Goal: Task Accomplishment & Management: Use online tool/utility

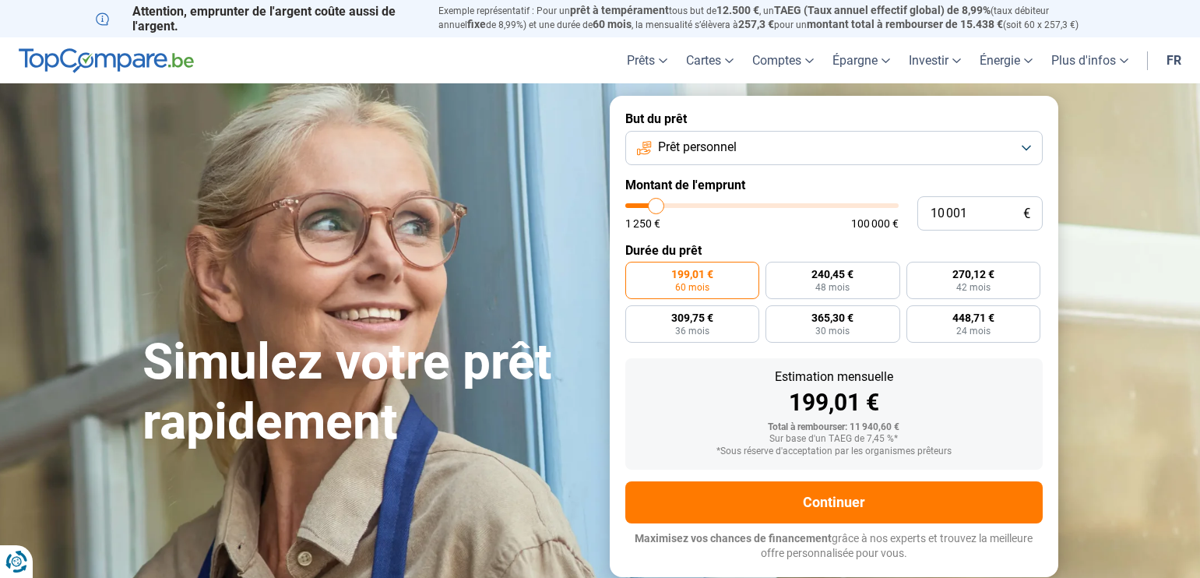
click at [1026, 143] on button "Prêt personnel" at bounding box center [834, 148] width 418 height 34
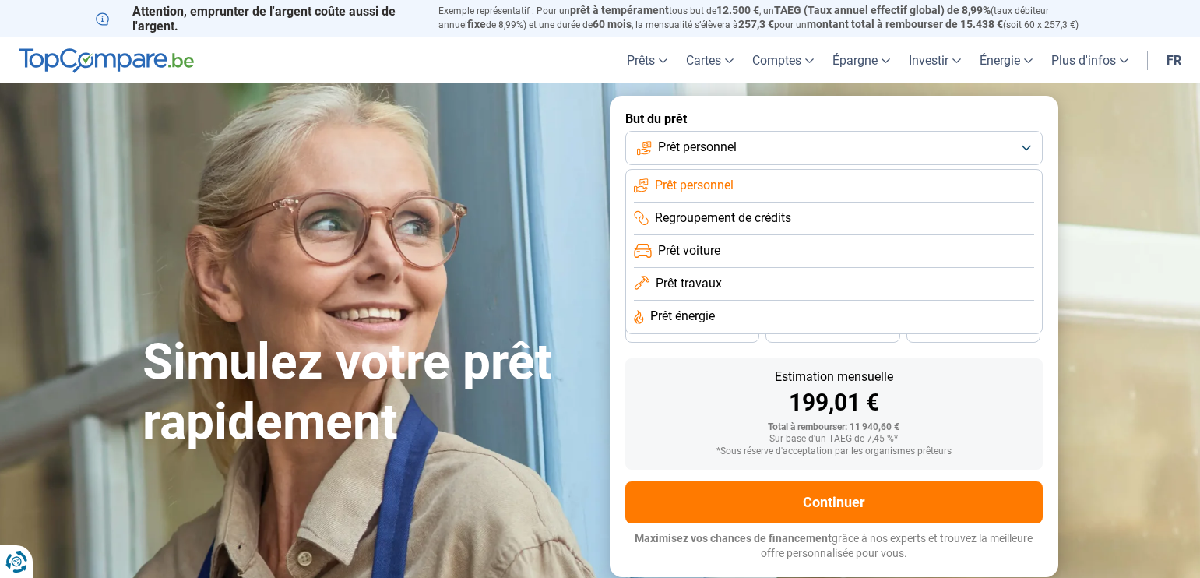
click at [678, 222] on span "Regroupement de crédits" at bounding box center [723, 218] width 136 height 17
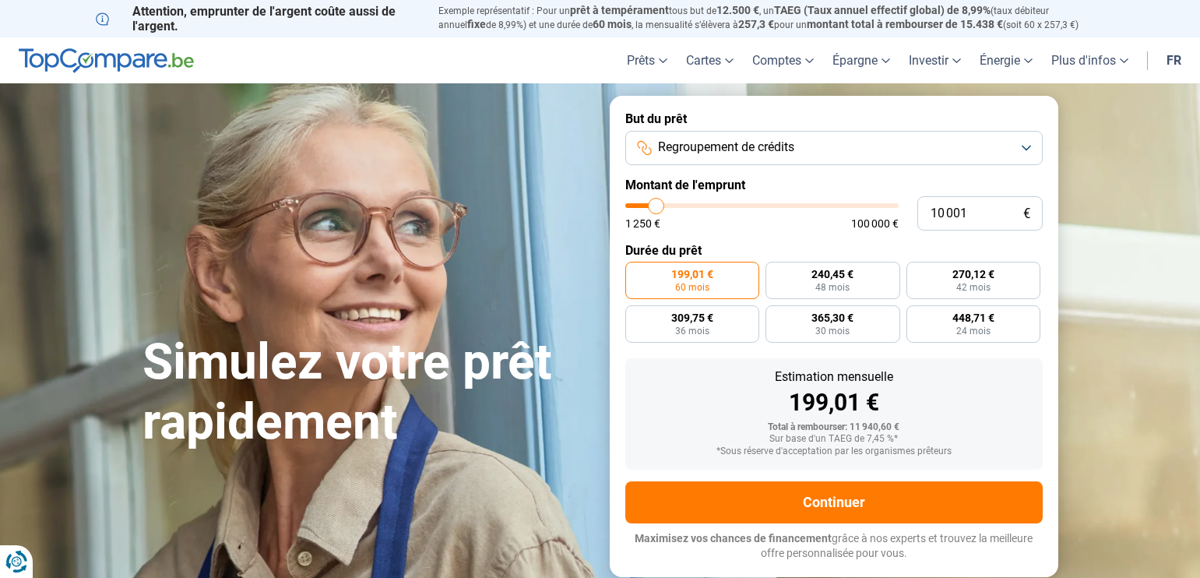
type input "9 500"
type input "9500"
type input "9 750"
type input "9750"
type input "10 000"
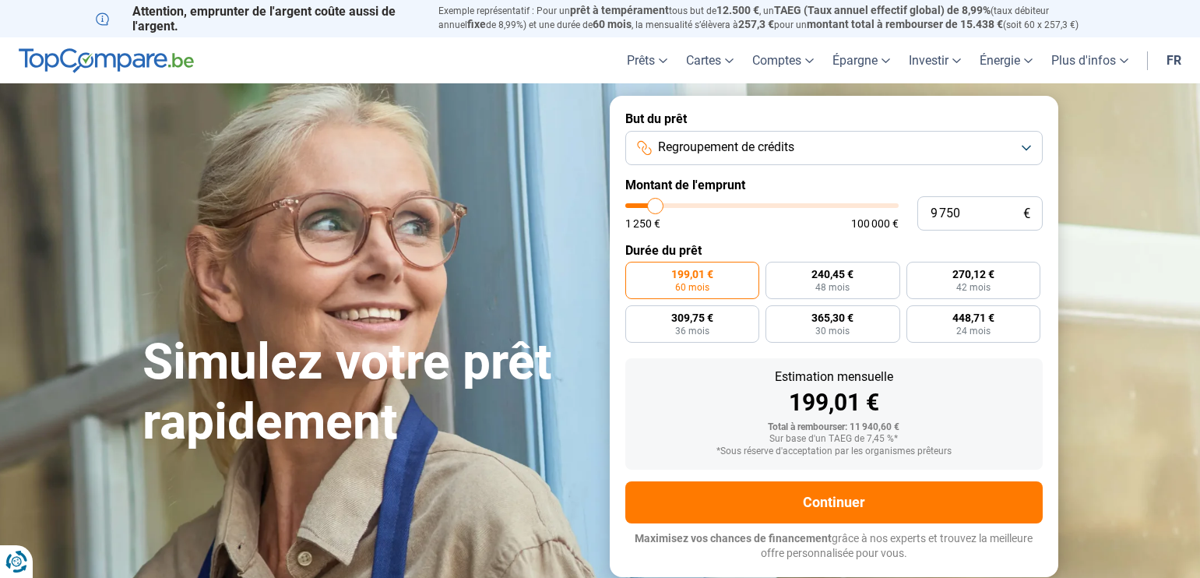
type input "10000"
type input "10 250"
type input "10250"
type input "10 500"
type input "10500"
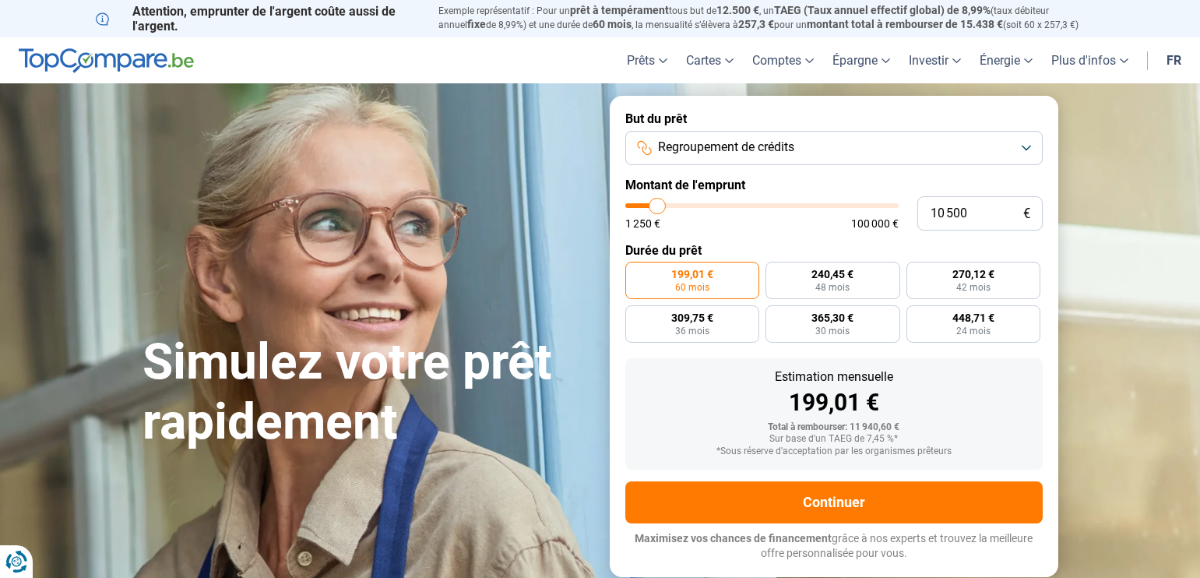
type input "11 250"
type input "11250"
type input "11 750"
type input "11750"
type input "12 000"
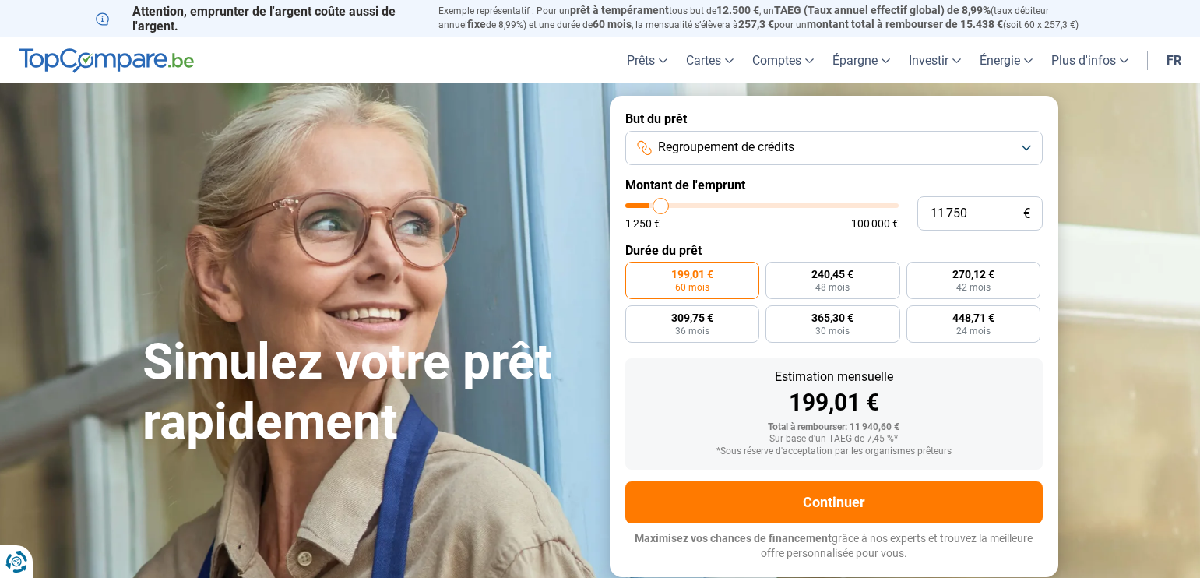
type input "12000"
type input "12 750"
type input "12750"
type input "13 250"
type input "13250"
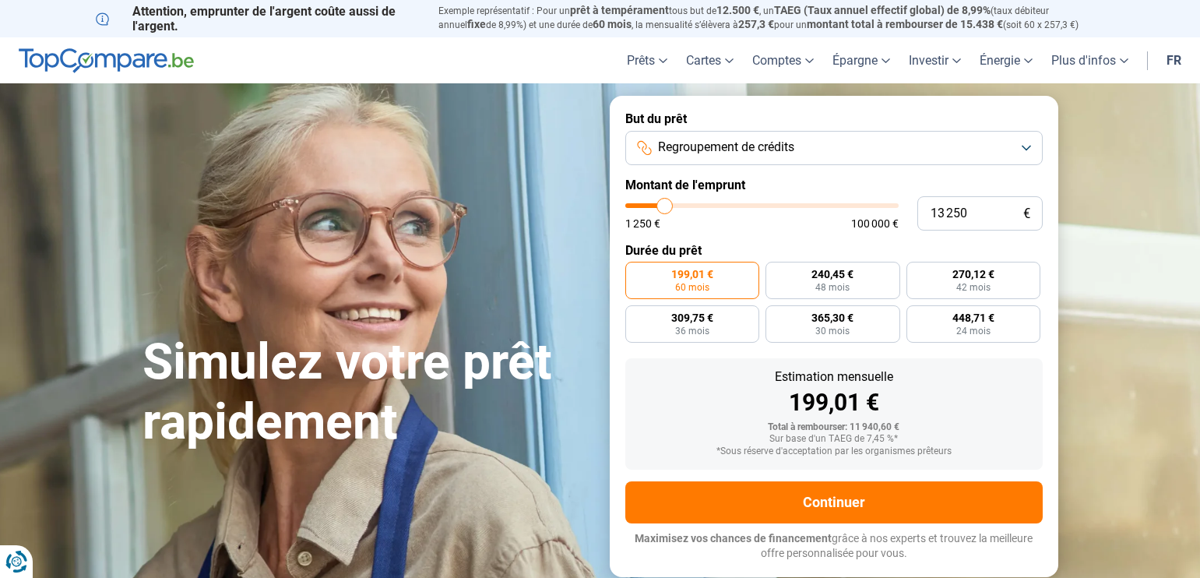
type input "14 000"
type input "14000"
type input "14 250"
type input "14250"
type input "14 500"
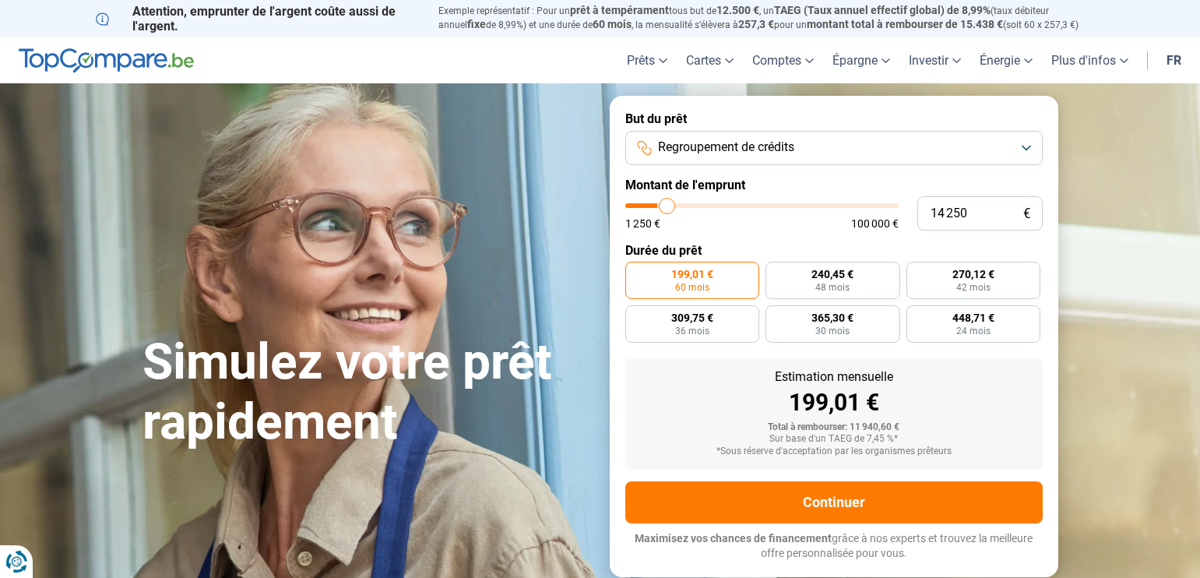
type input "14500"
type input "15 500"
type input "15500"
type input "17 000"
type input "17000"
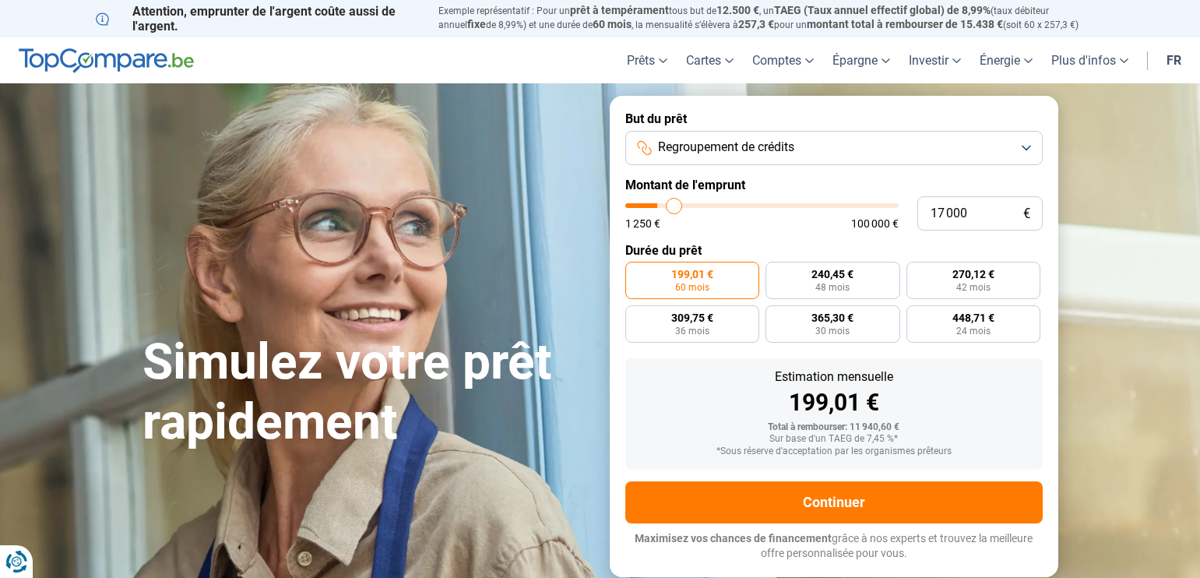
type input "17 500"
type input "17500"
type input "17 750"
type input "17750"
type input "18 000"
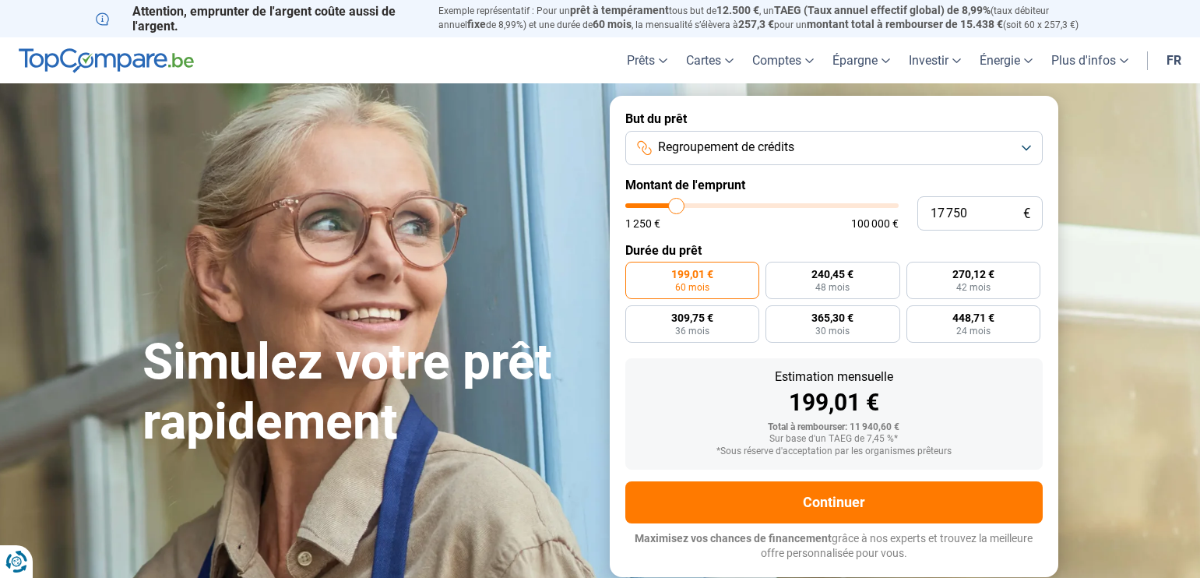
type input "18000"
type input "19 250"
type input "19250"
type input "21 750"
type input "21750"
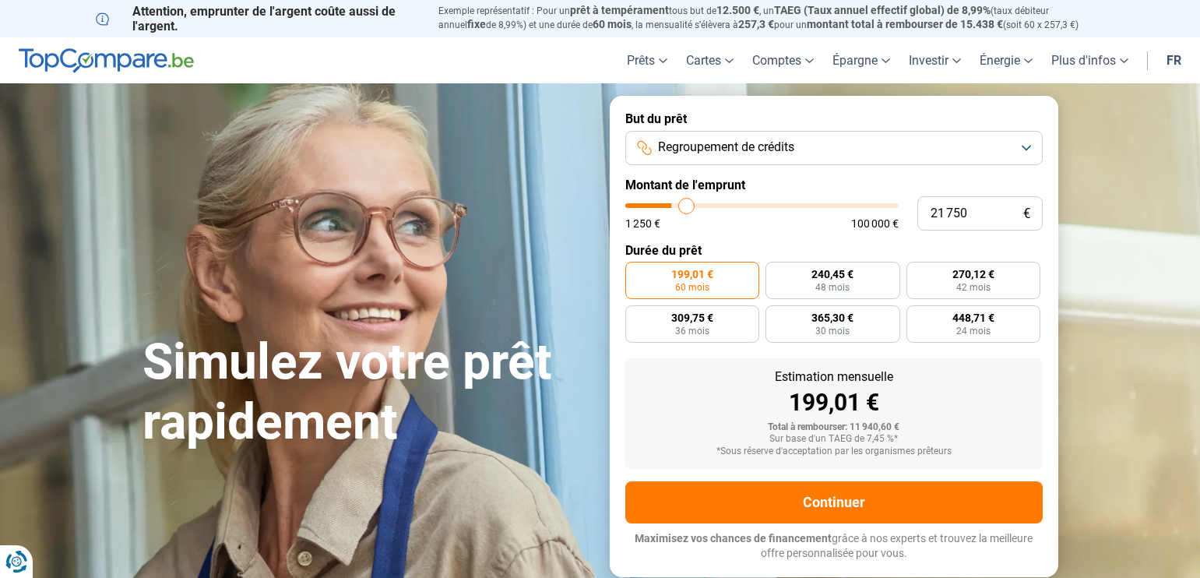
type input "23 500"
type input "23500"
type input "25 250"
type input "25250"
type input "25 750"
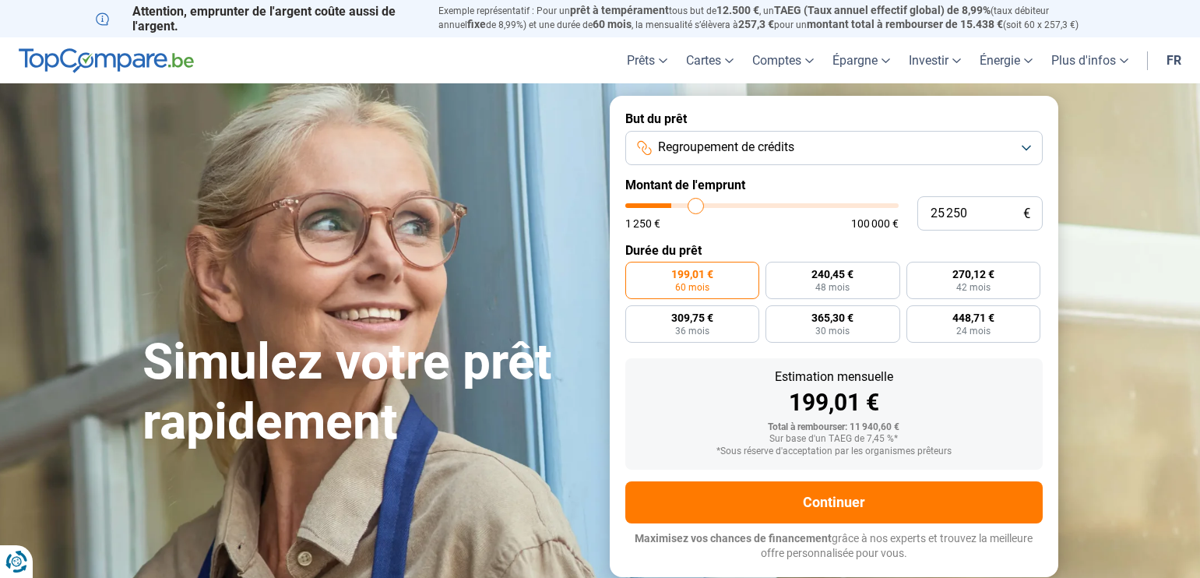
type input "25750"
type input "26 000"
type input "26000"
type input "26 500"
type input "26500"
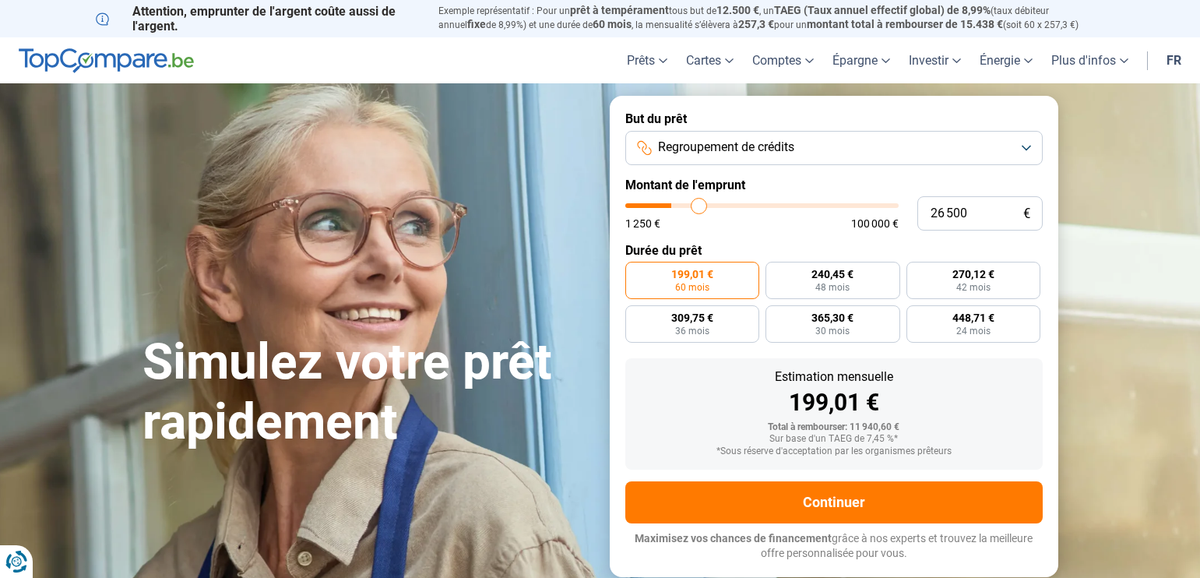
type input "28 750"
type input "28750"
type input "31 250"
type input "31250"
type input "33 250"
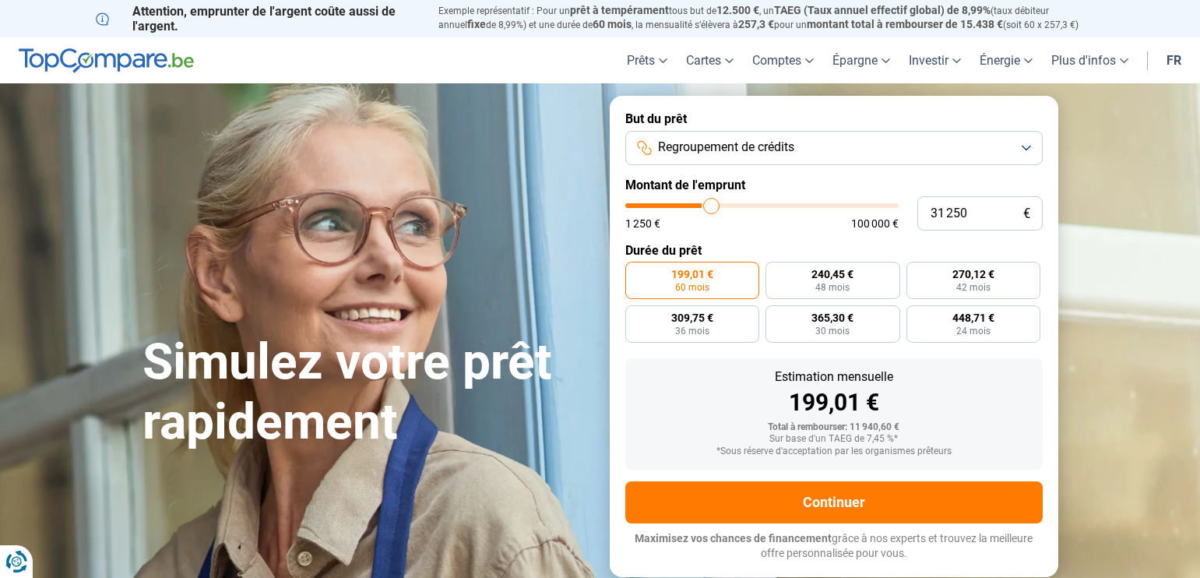
type input "33250"
type input "34 000"
type input "34000"
type input "34 250"
drag, startPoint x: 654, startPoint y: 206, endPoint x: 720, endPoint y: 222, distance: 67.3
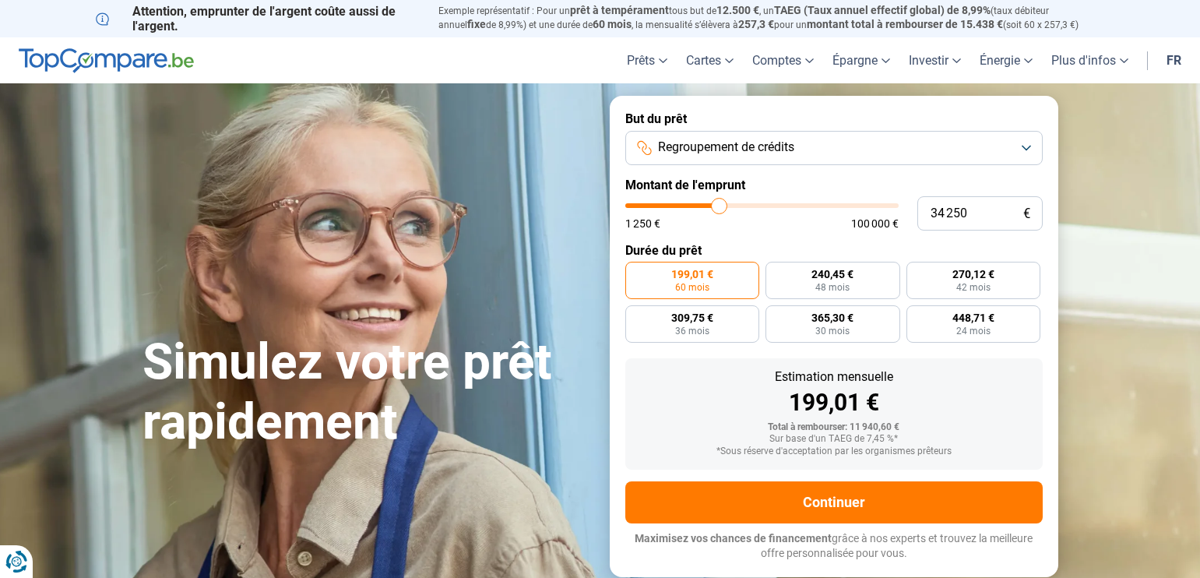
type input "34250"
click at [720, 208] on input "range" at bounding box center [761, 205] width 273 height 5
radio input "false"
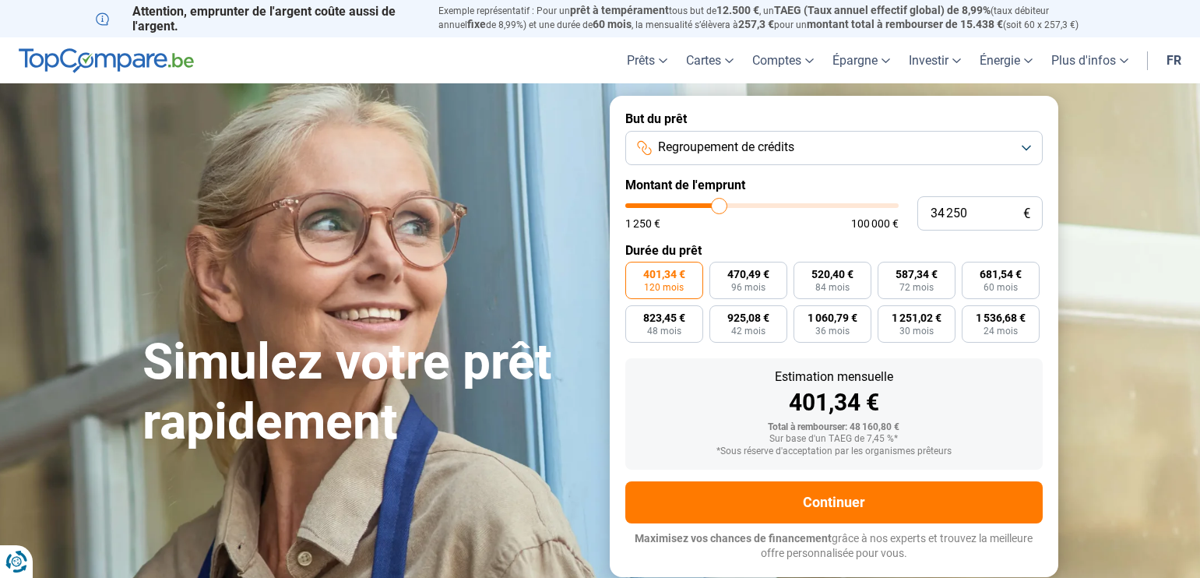
type input "33 750"
type input "33750"
type input "34 000"
type input "34000"
type input "34 250"
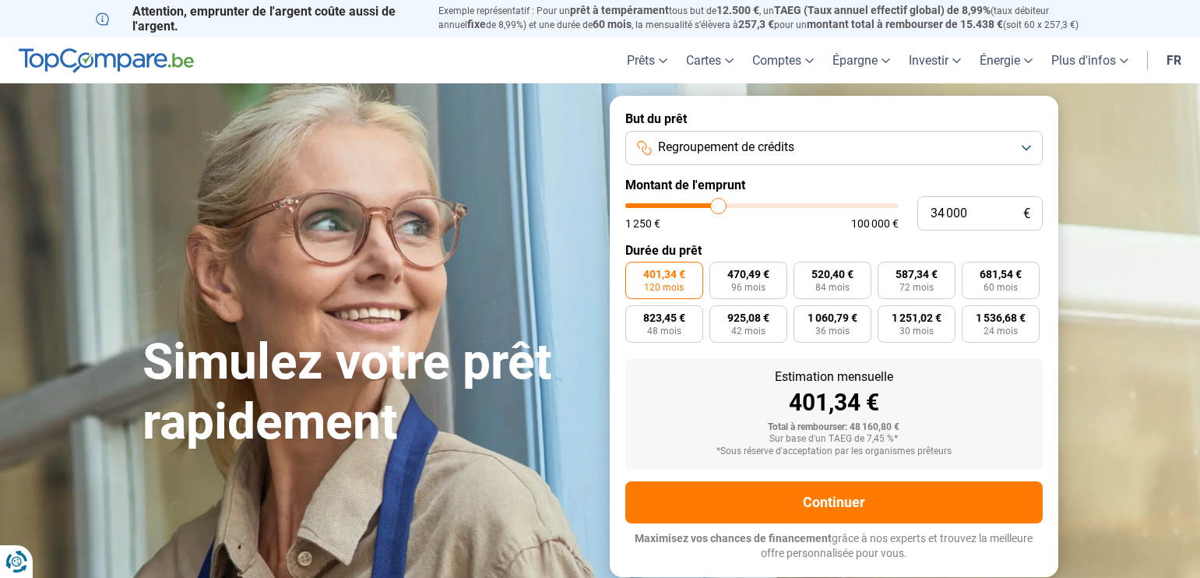
type input "34250"
type input "35 000"
type input "35000"
type input "35 500"
type input "35500"
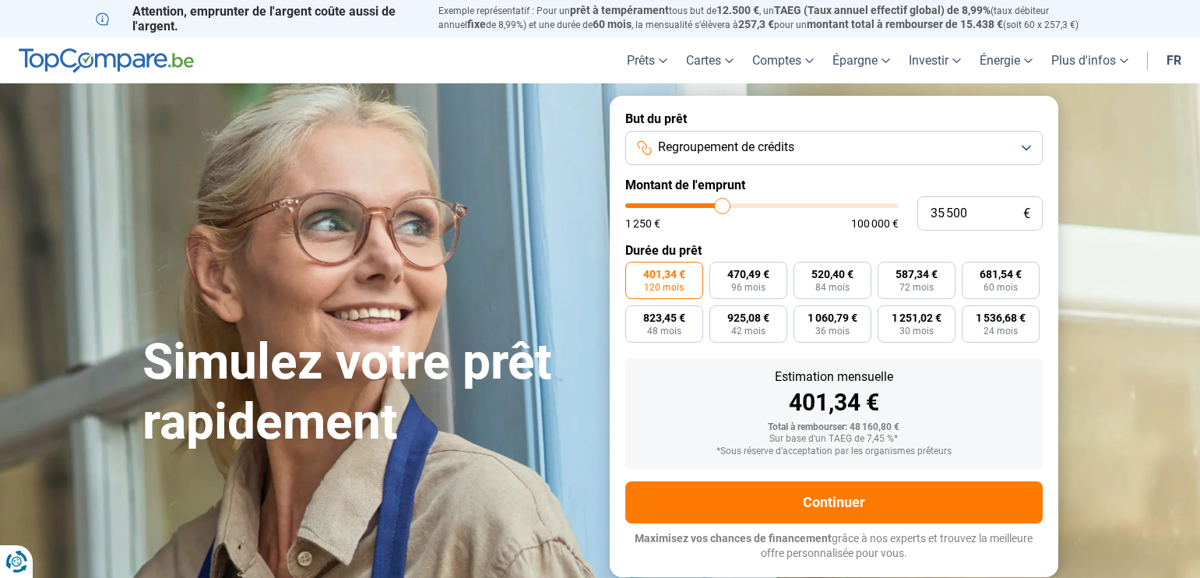
type input "36 250"
type input "36250"
type input "36 750"
type input "36750"
type input "37 750"
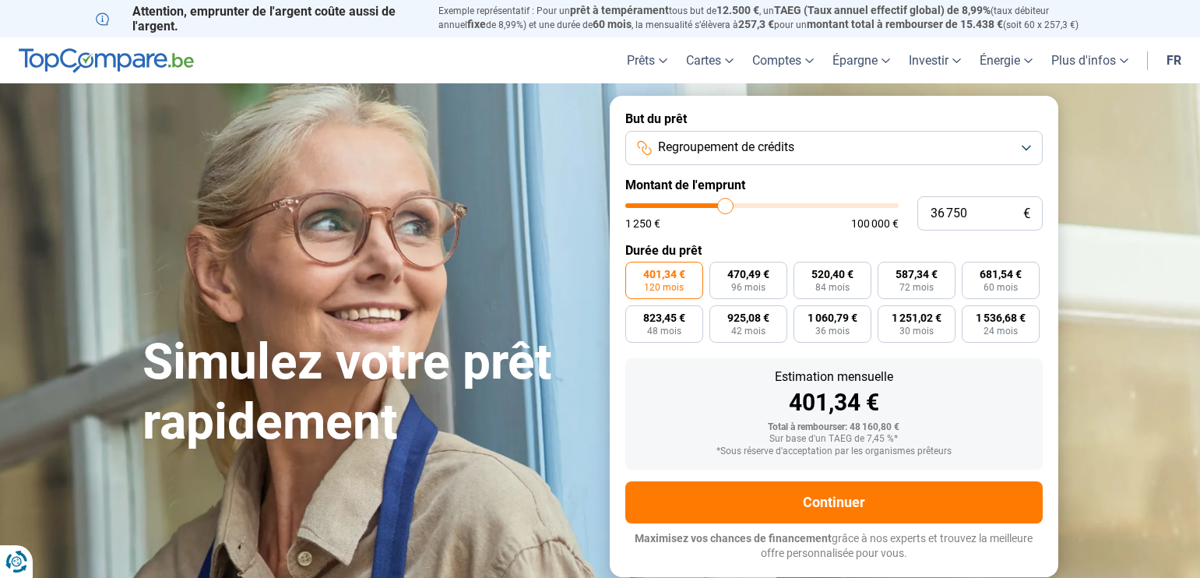
type input "37750"
type input "38 500"
type input "38500"
type input "38 750"
type input "38750"
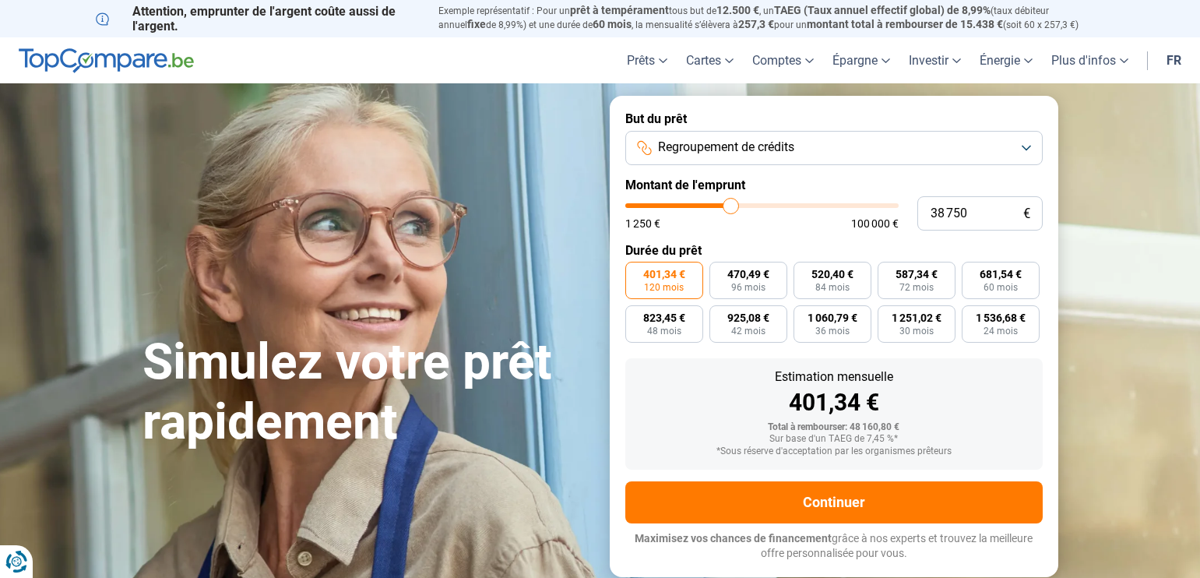
type input "40 250"
type input "40250"
type input "41 250"
type input "41250"
type input "41 500"
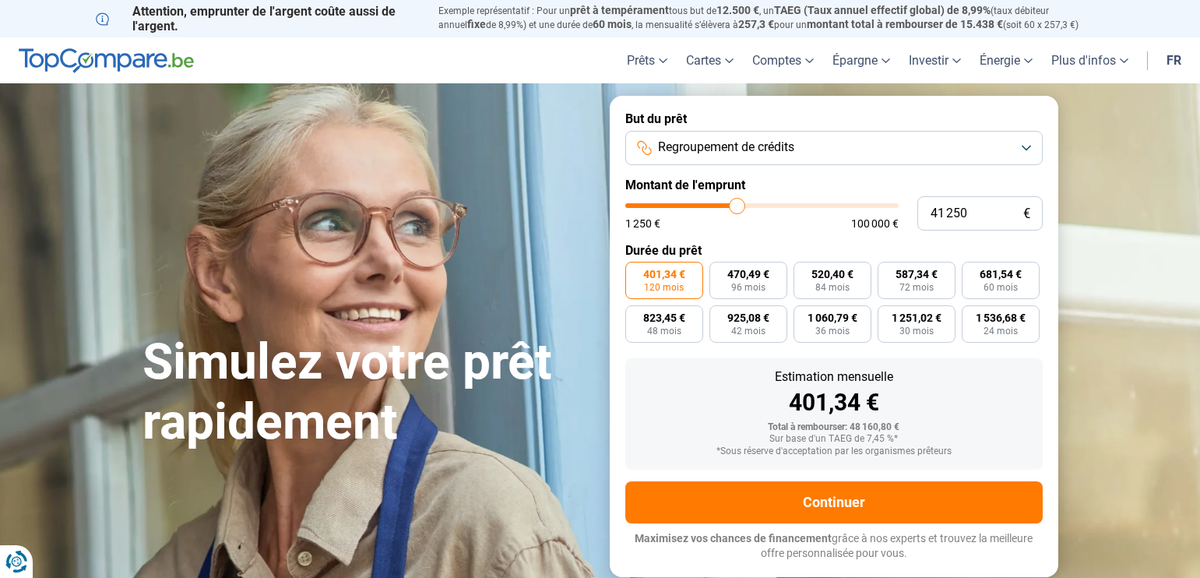
type input "41500"
type input "42 500"
type input "42500"
type input "44 250"
type input "44250"
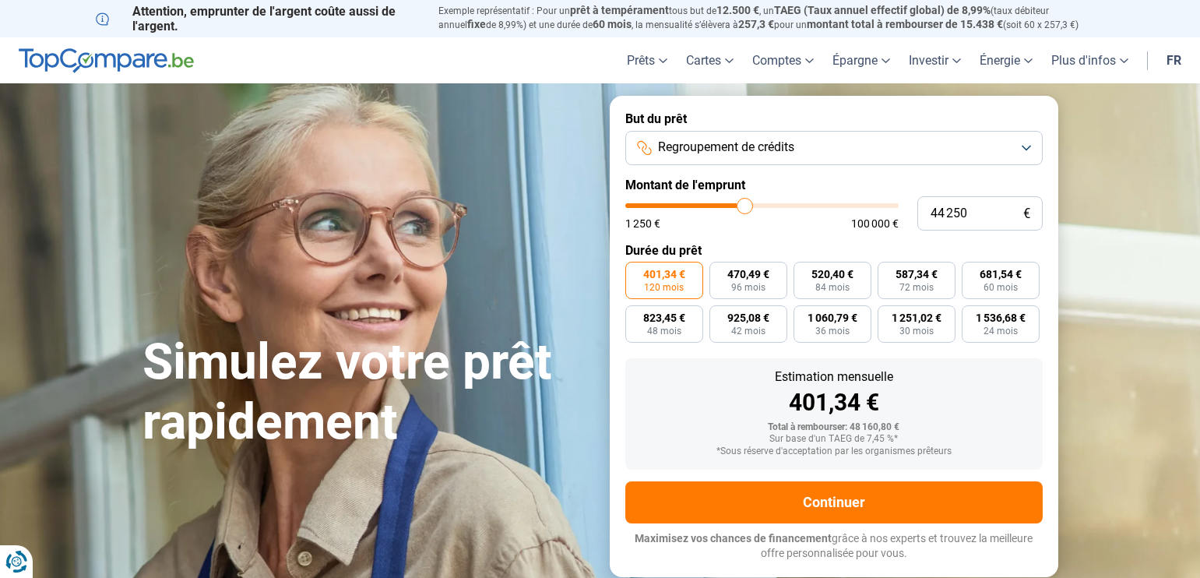
type input "46 000"
type input "46000"
type input "47 250"
drag, startPoint x: 718, startPoint y: 210, endPoint x: 753, endPoint y: 209, distance: 35.1
type input "47250"
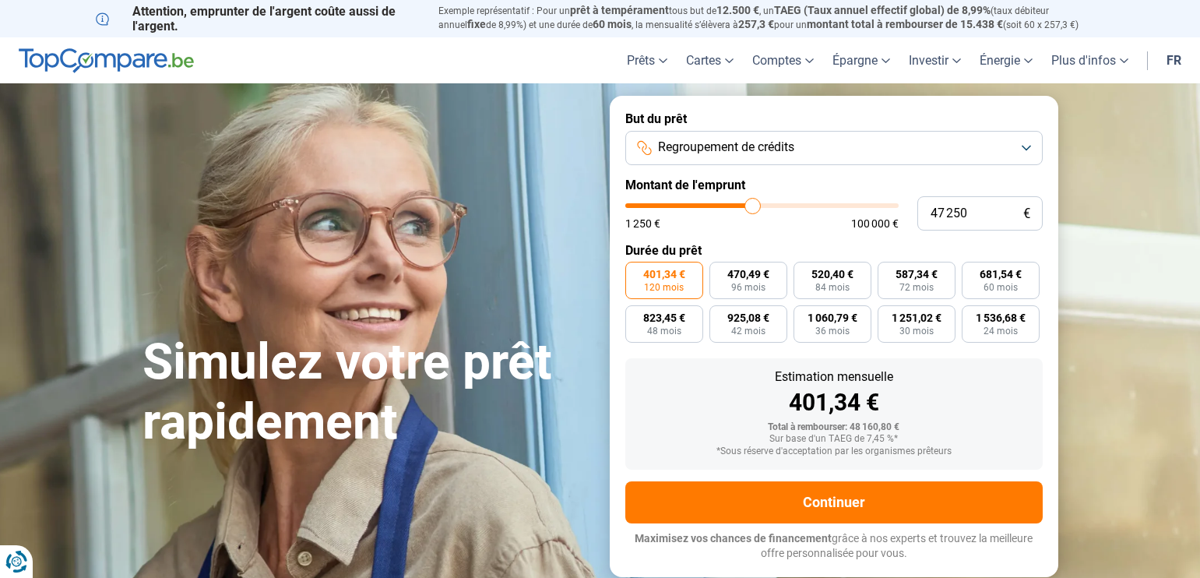
click at [753, 208] on input "range" at bounding box center [761, 205] width 273 height 5
type input "46 750"
type input "46750"
type input "46 000"
type input "46000"
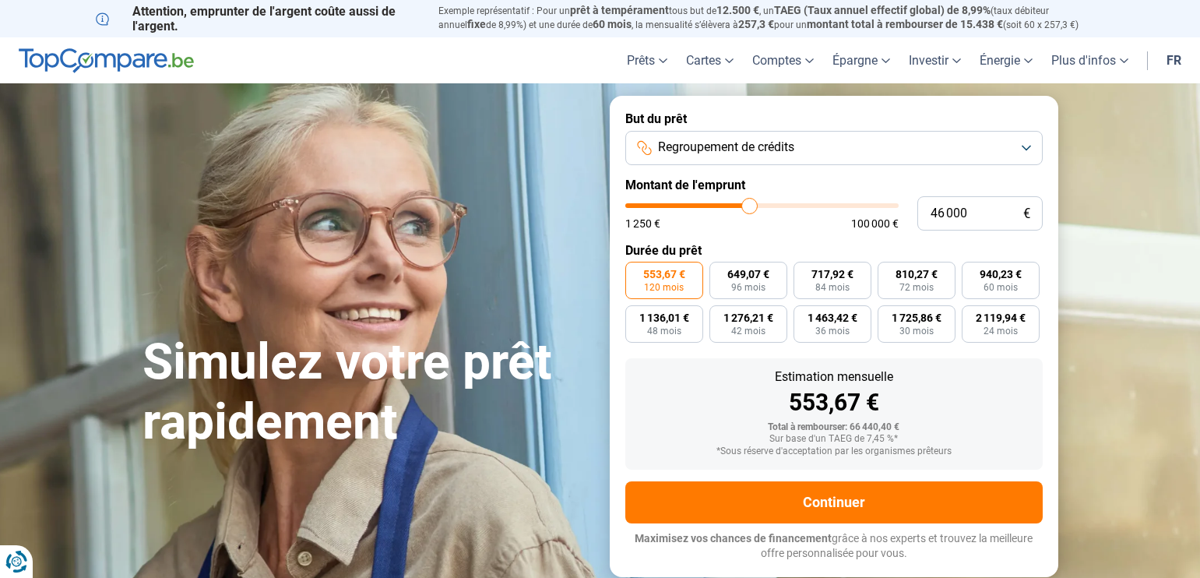
type input "45 500"
type input "45500"
type input "45 000"
type input "45000"
type input "44 500"
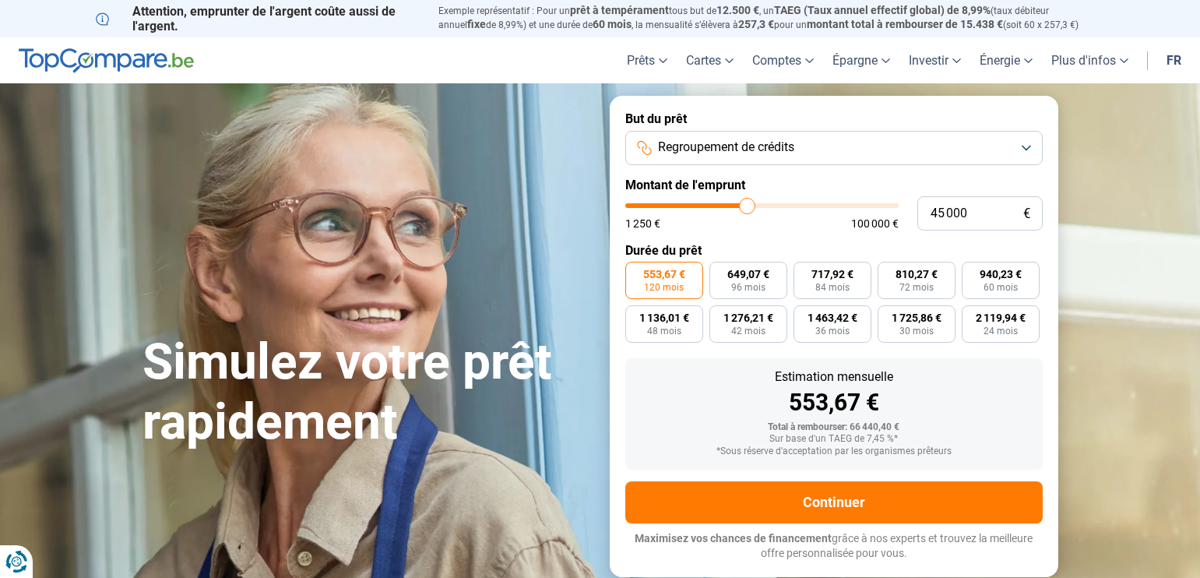
type input "44500"
type input "44 000"
type input "44000"
type input "43 500"
type input "43500"
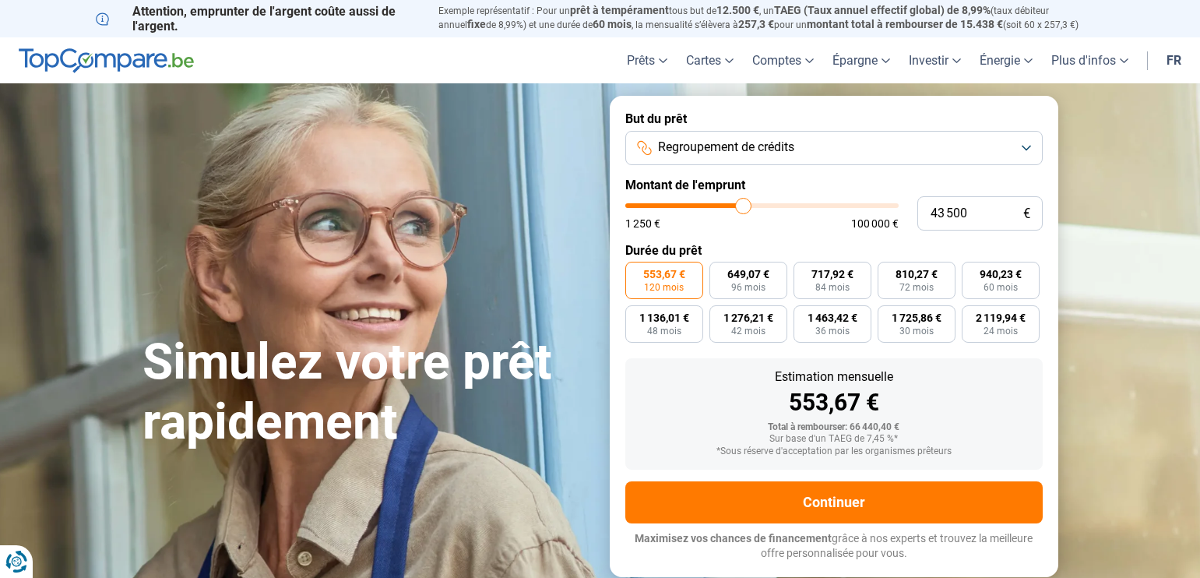
type input "42 250"
type input "42250"
type input "41 500"
type input "41500"
type input "41 250"
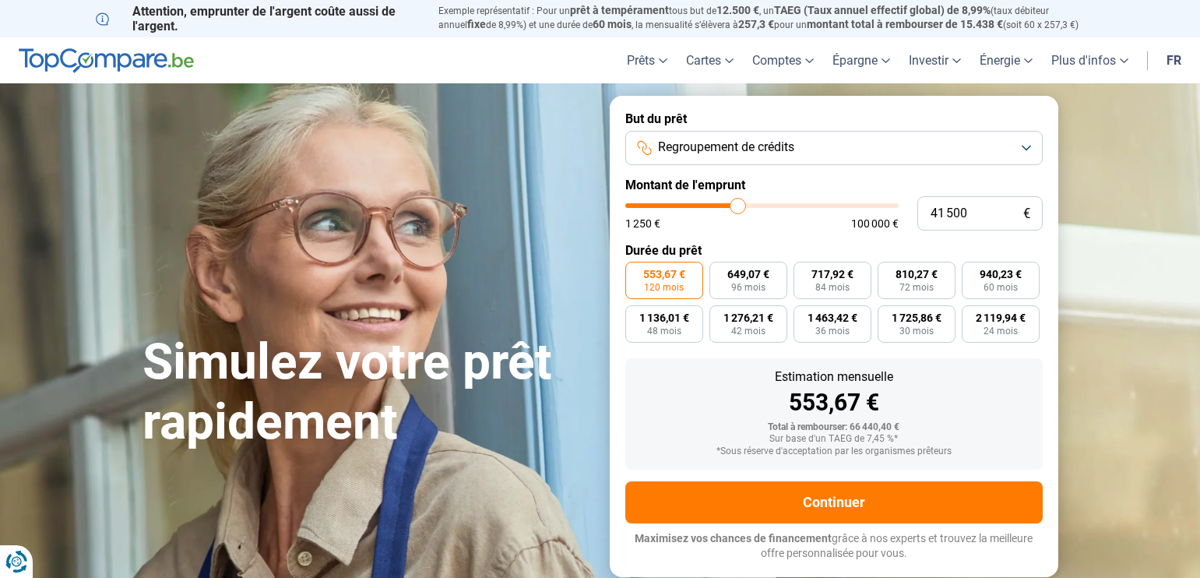
type input "41250"
type input "41 000"
type input "41000"
type input "40 250"
type input "40250"
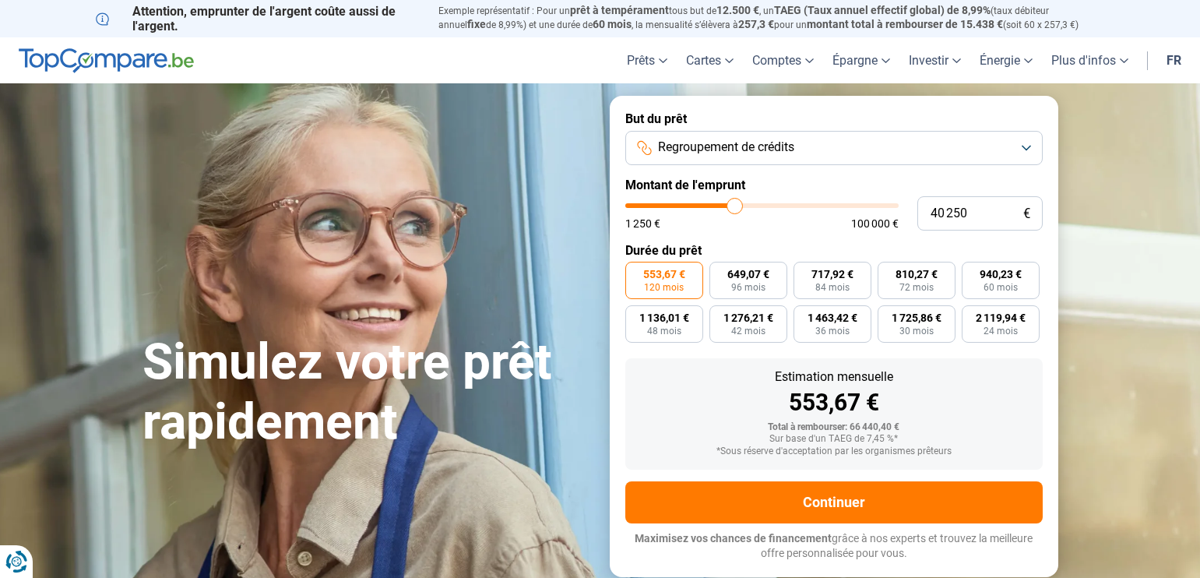
type input "40 000"
drag, startPoint x: 754, startPoint y: 204, endPoint x: 735, endPoint y: 206, distance: 19.5
type input "40000"
click at [735, 206] on input "range" at bounding box center [761, 205] width 273 height 5
click at [829, 287] on span "84 mois" at bounding box center [833, 287] width 34 height 9
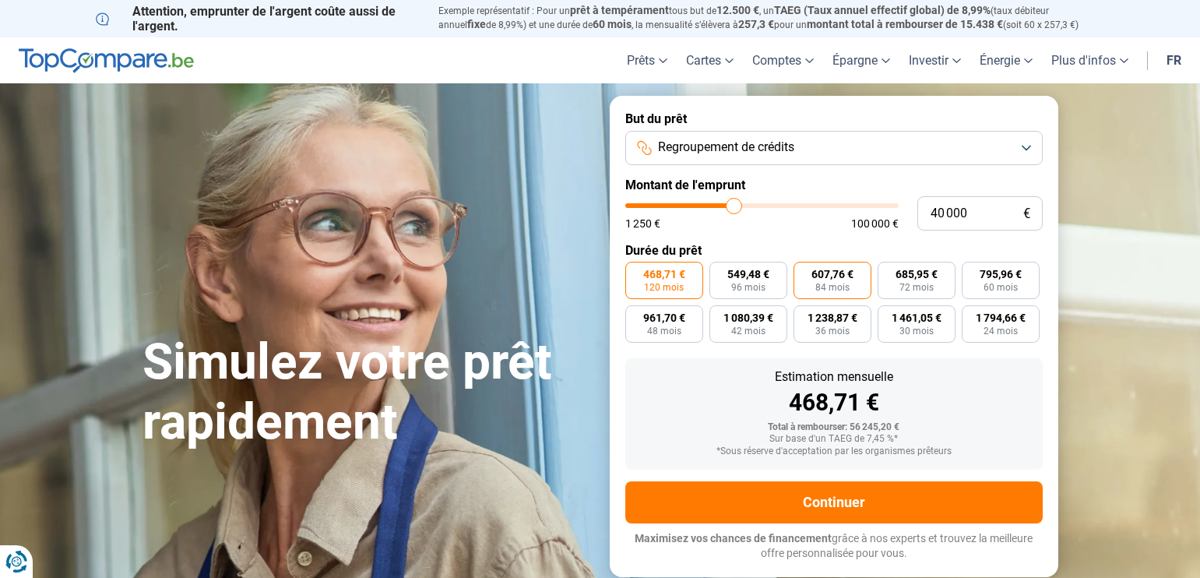
click at [804, 272] on input "607,76 € 84 mois" at bounding box center [799, 267] width 10 height 10
radio input "true"
click at [984, 294] on label "795,96 € 60 mois" at bounding box center [1001, 280] width 78 height 37
click at [972, 272] on input "795,96 € 60 mois" at bounding box center [967, 267] width 10 height 10
radio input "true"
